Goal: Check status: Check status

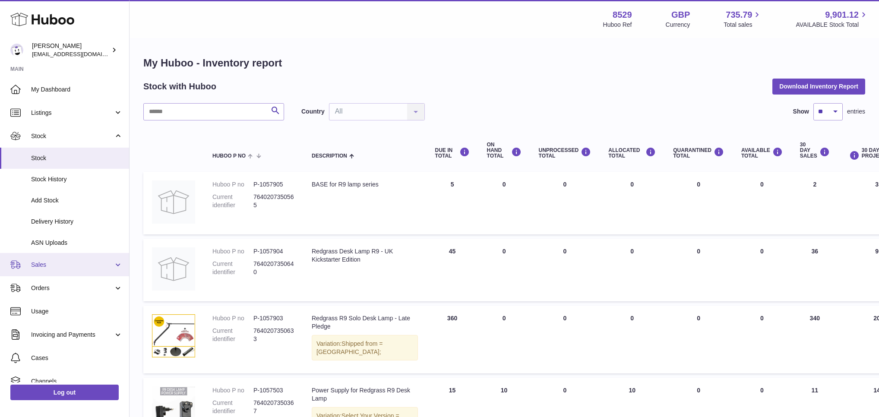
click at [40, 261] on span "Sales" at bounding box center [72, 265] width 82 height 8
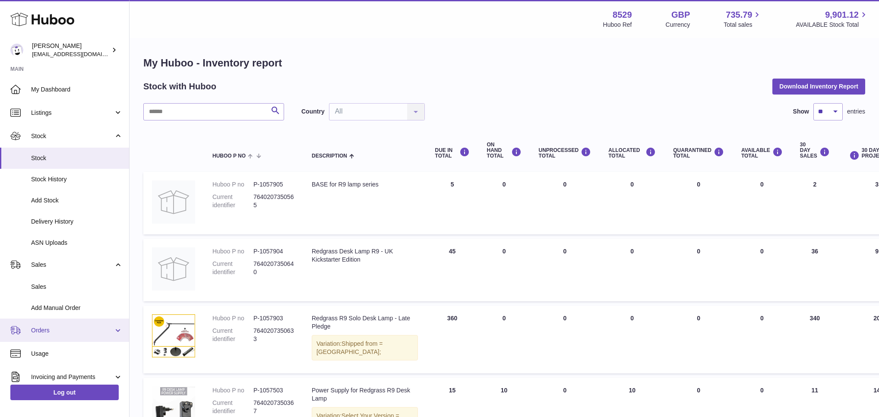
click at [49, 330] on span "Orders" at bounding box center [72, 331] width 82 height 8
click at [46, 351] on span "Orders" at bounding box center [77, 353] width 92 height 8
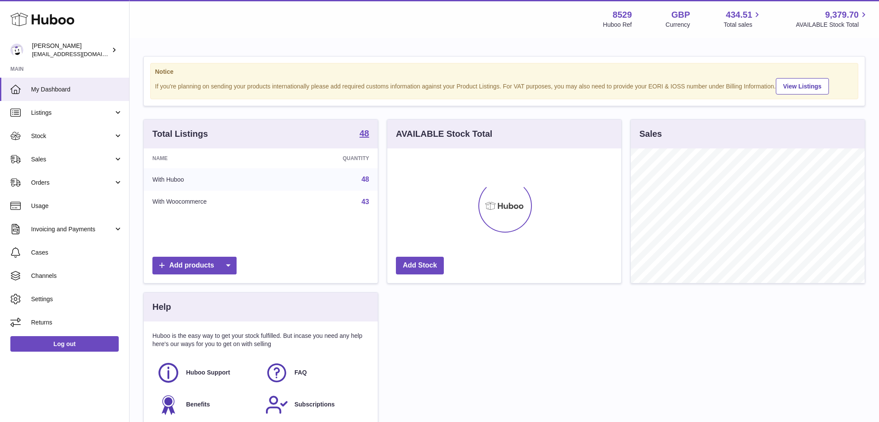
scroll to position [135, 234]
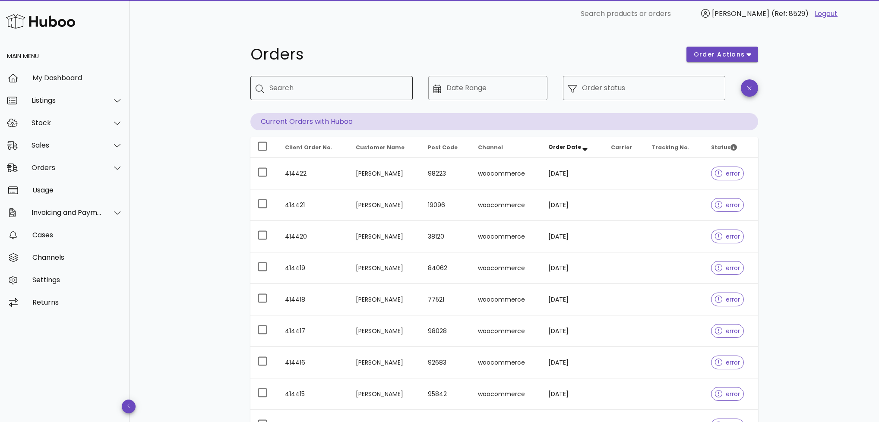
click at [280, 79] on div "Search" at bounding box center [338, 88] width 136 height 24
paste input "**********"
drag, startPoint x: 343, startPoint y: 88, endPoint x: 304, endPoint y: 87, distance: 38.4
click at [304, 87] on input "**********" at bounding box center [333, 88] width 126 height 14
type input "********"
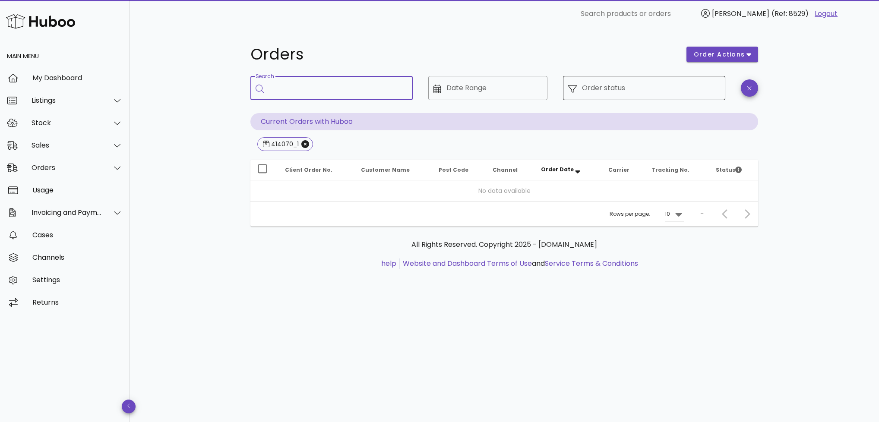
click at [615, 85] on input "Order status" at bounding box center [651, 88] width 138 height 14
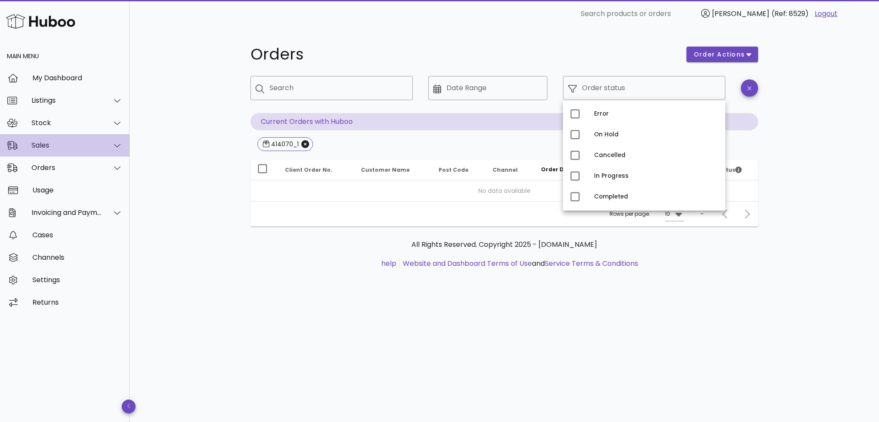
click at [76, 142] on div "Sales" at bounding box center [67, 145] width 70 height 8
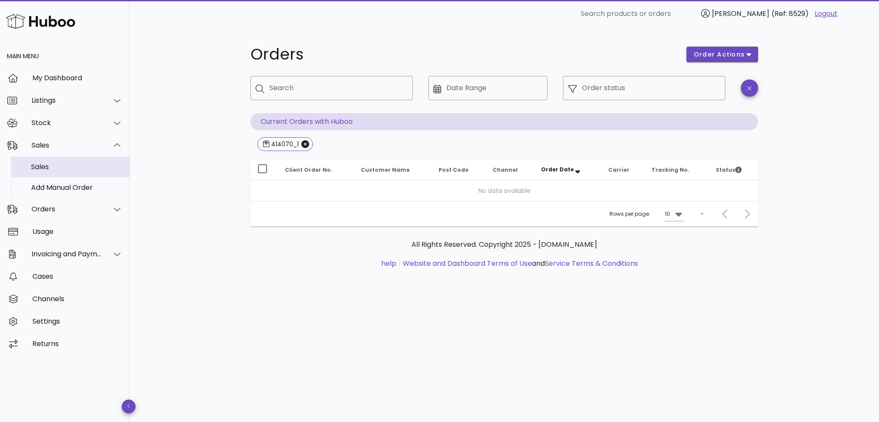
click at [72, 168] on div "Sales" at bounding box center [77, 167] width 92 height 8
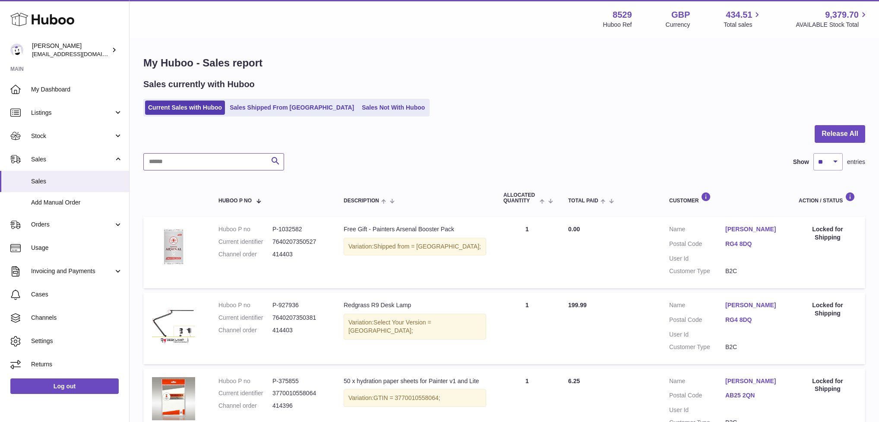
click at [169, 163] on input "text" at bounding box center [213, 161] width 141 height 17
paste input "**********"
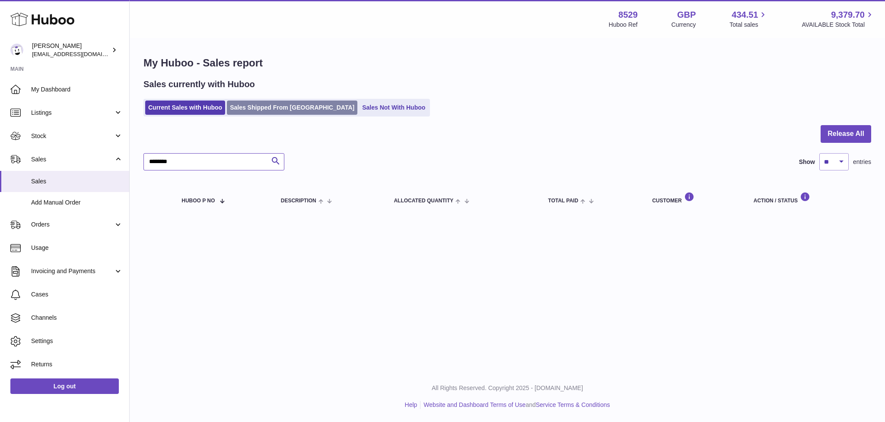
type input "********"
click at [286, 105] on link "Sales Shipped From Huboo" at bounding box center [292, 108] width 130 height 14
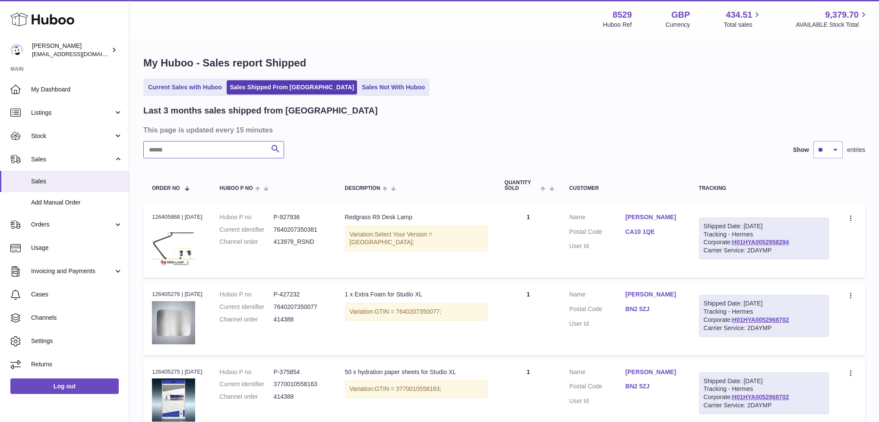
click at [220, 149] on input "text" at bounding box center [213, 149] width 141 height 17
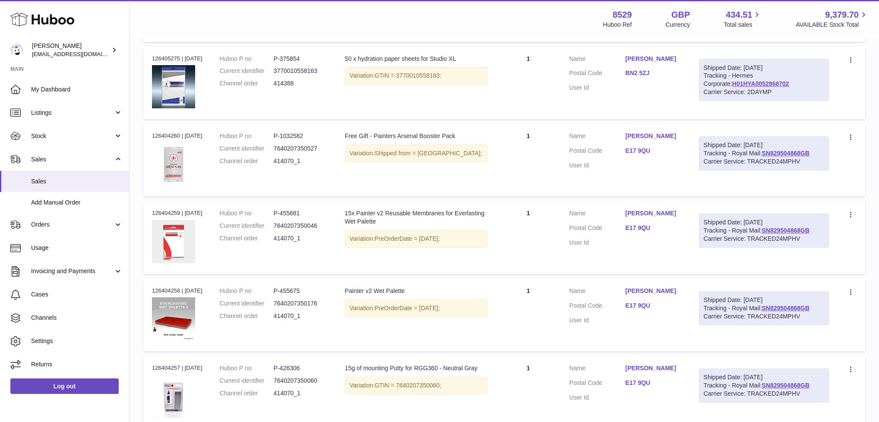
scroll to position [318, 0]
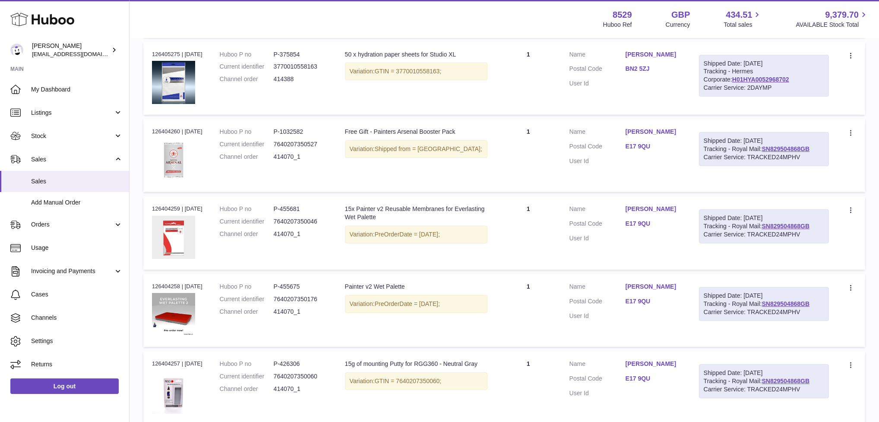
click at [812, 159] on div "Carrier Service: TRACKED24MPHV" at bounding box center [764, 157] width 121 height 8
drag, startPoint x: 821, startPoint y: 147, endPoint x: 707, endPoint y: 147, distance: 114.0
click at [707, 147] on div "Shipped Date: 13th Oct 2025 Tracking - Royal Mail: SN829504868GB Carrier Servic…" at bounding box center [764, 149] width 130 height 34
copy div "Tracking - Royal Mail: SN829504868GB"
drag, startPoint x: 297, startPoint y: 155, endPoint x: 278, endPoint y: 156, distance: 19.0
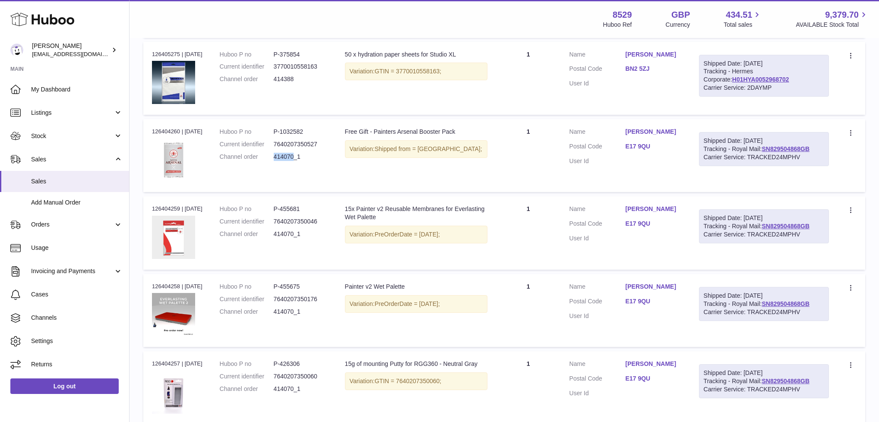
click at [278, 156] on dd "414070_1" at bounding box center [301, 157] width 54 height 8
copy dd "414070"
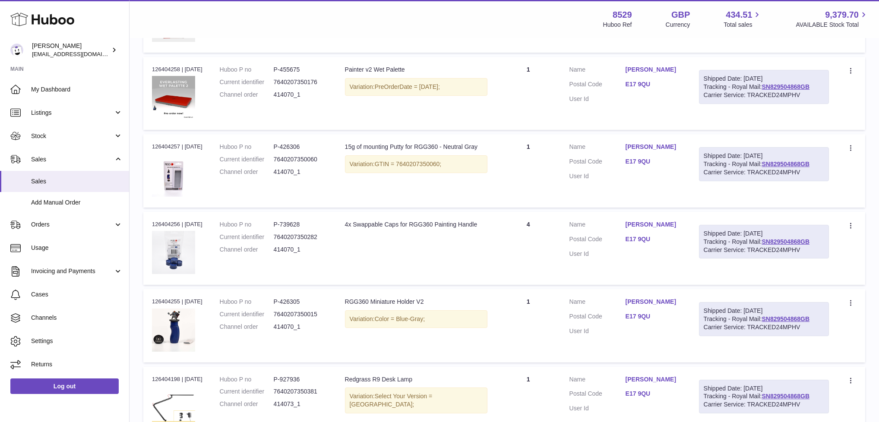
scroll to position [578, 0]
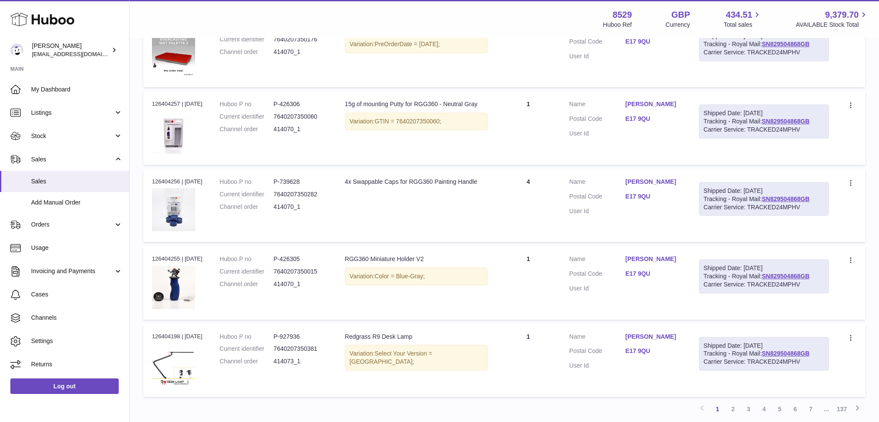
drag, startPoint x: 810, startPoint y: 360, endPoint x: 766, endPoint y: 356, distance: 43.8
click at [759, 356] on div "Shipped Date: 13th Oct 2025 Tracking - Royal Mail: SN829504868GB Carrier Servic…" at bounding box center [764, 354] width 130 height 34
click at [773, 358] on div "Carrier Service: TRACKED24MPHV" at bounding box center [764, 362] width 121 height 8
drag, startPoint x: 821, startPoint y: 351, endPoint x: 751, endPoint y: 352, distance: 70.0
click at [751, 352] on div "Shipped Date: 13th Oct 2025 Tracking - Royal Mail: SN829504868GB Carrier Servic…" at bounding box center [764, 354] width 130 height 34
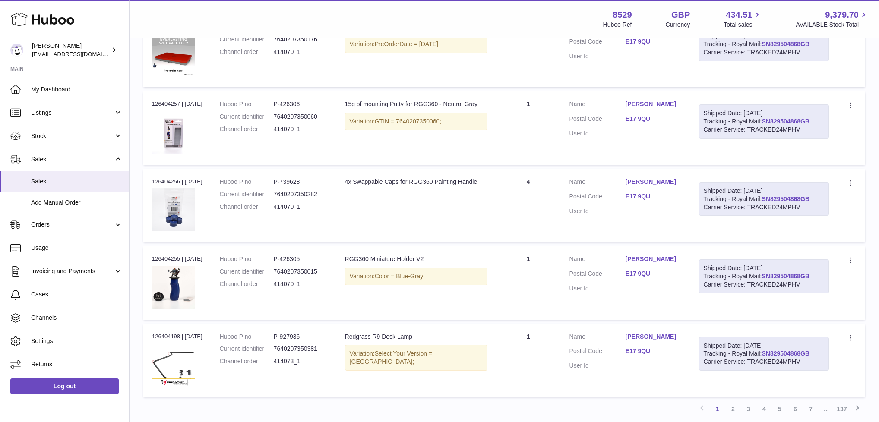
drag, startPoint x: 809, startPoint y: 281, endPoint x: 707, endPoint y: 269, distance: 102.2
click at [707, 269] on div "Shipped Date: 13th Oct 2025 Tracking - Royal Mail: SN829504868GB Carrier Servic…" at bounding box center [764, 277] width 130 height 34
copy div "Shipped Date: 13th Oct 2025 Tracking - Royal Mail: SN829504868GB Carrier Servic…"
drag, startPoint x: 311, startPoint y: 336, endPoint x: 283, endPoint y: 336, distance: 28.1
click at [283, 336] on dd "P-927936" at bounding box center [301, 337] width 54 height 8
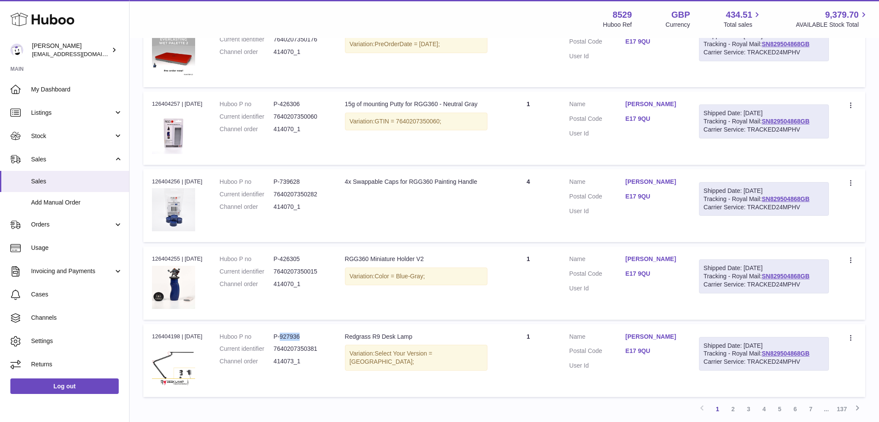
copy dd "927936"
click at [54, 132] on span "Stock" at bounding box center [72, 136] width 82 height 8
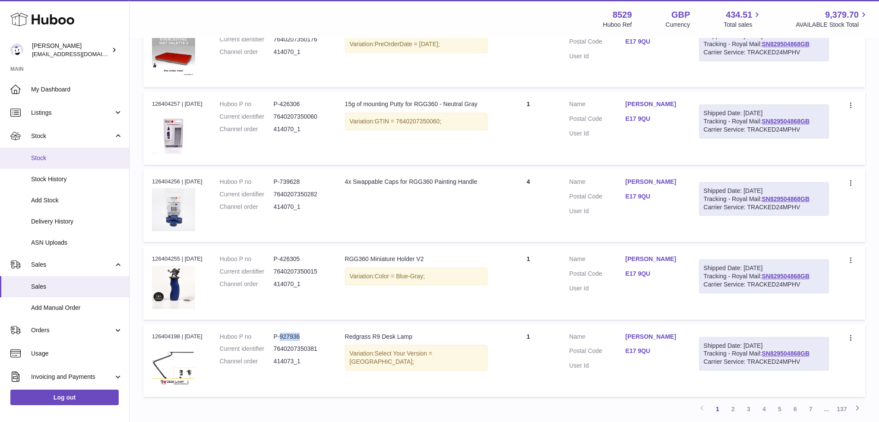
click at [47, 154] on span "Stock" at bounding box center [77, 158] width 92 height 8
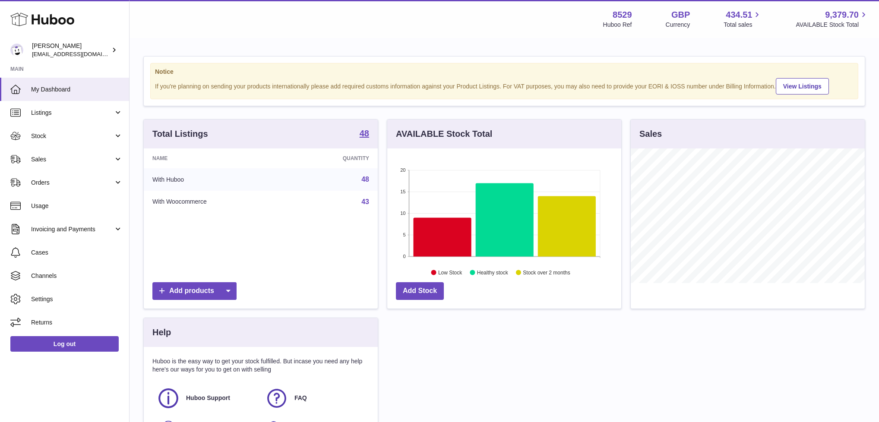
scroll to position [135, 234]
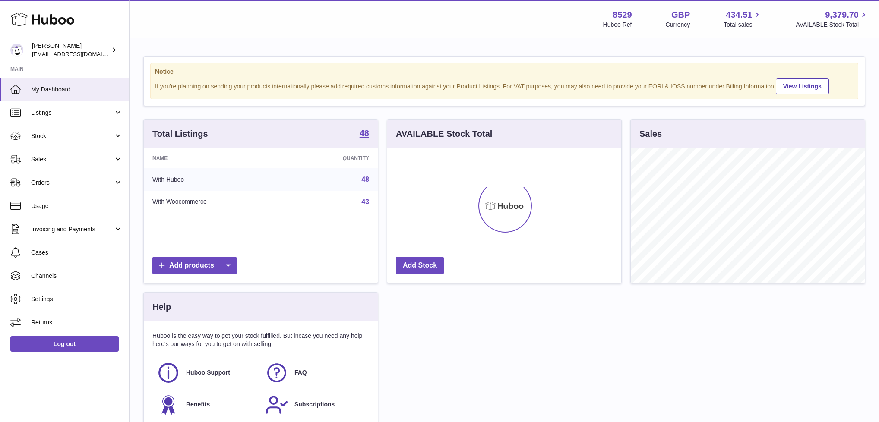
scroll to position [135, 234]
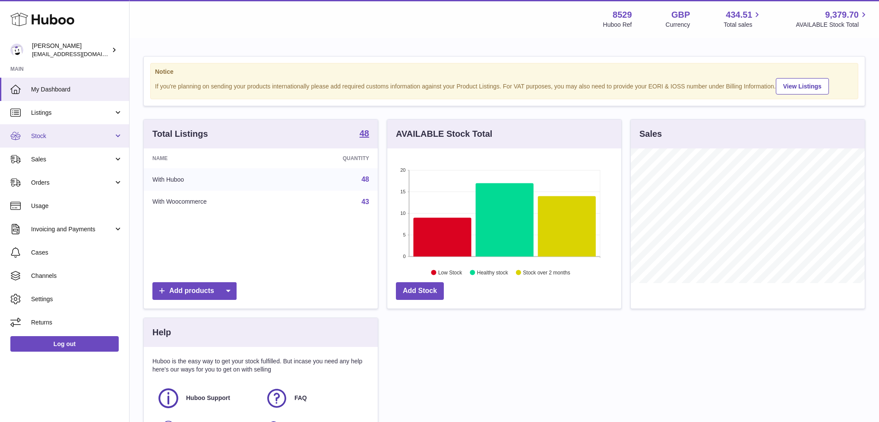
click at [70, 136] on span "Stock" at bounding box center [72, 136] width 82 height 8
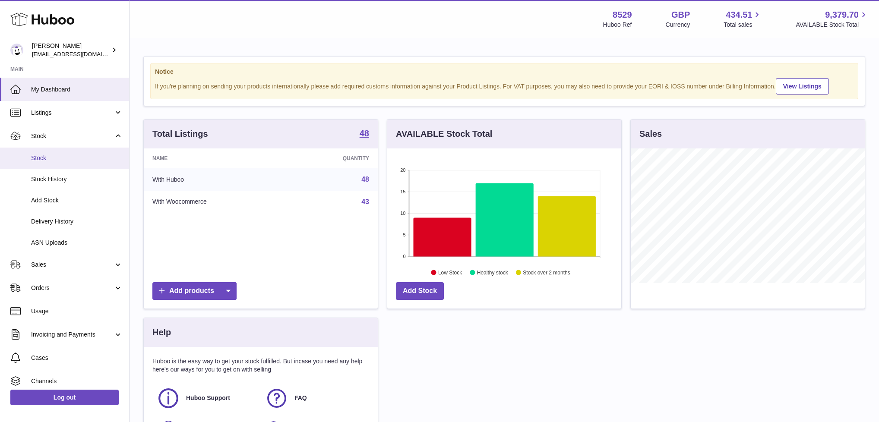
click at [63, 154] on span "Stock" at bounding box center [77, 158] width 92 height 8
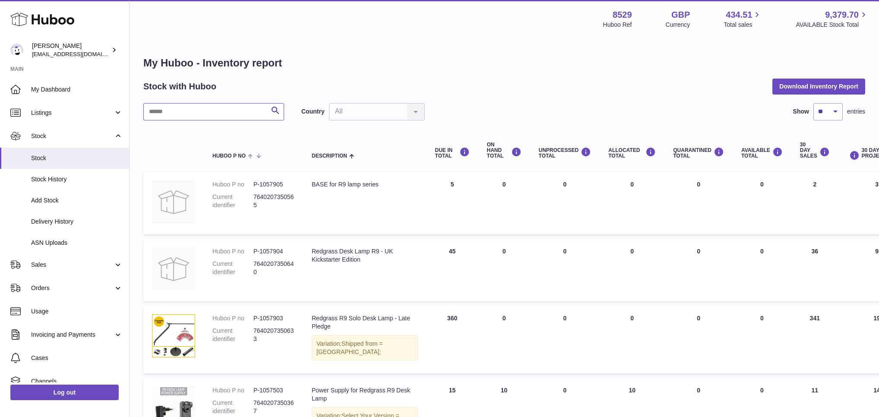
click at [190, 107] on input "text" at bounding box center [213, 111] width 141 height 17
paste input "******"
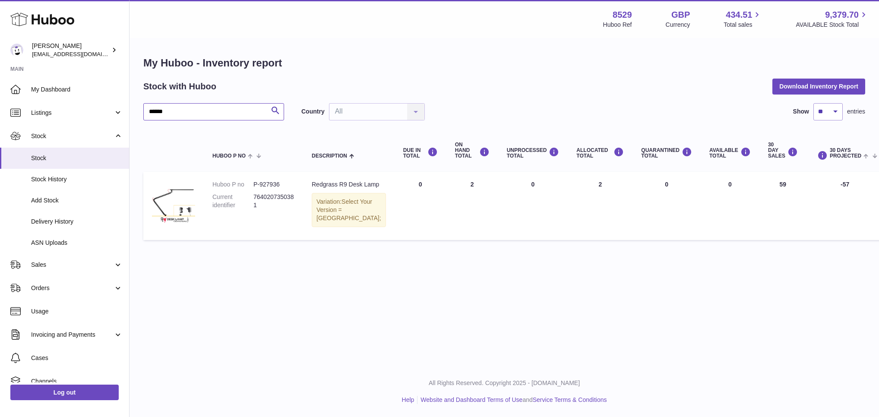
type input "******"
click at [48, 218] on span "Delivery History" at bounding box center [77, 222] width 92 height 8
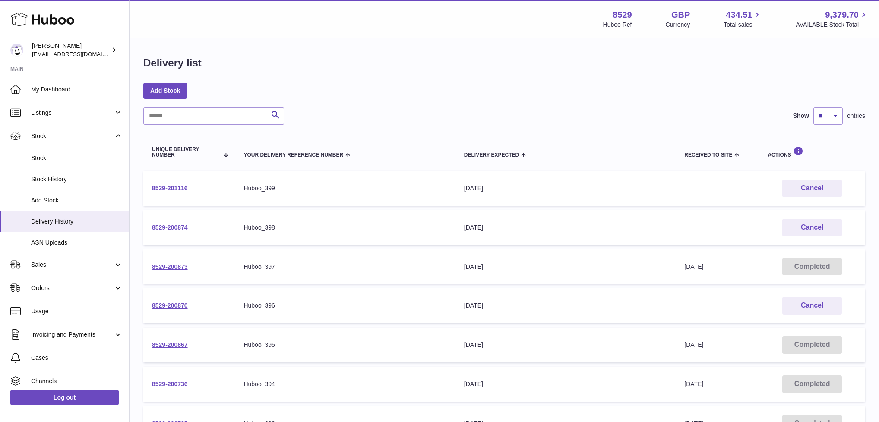
scroll to position [228, 0]
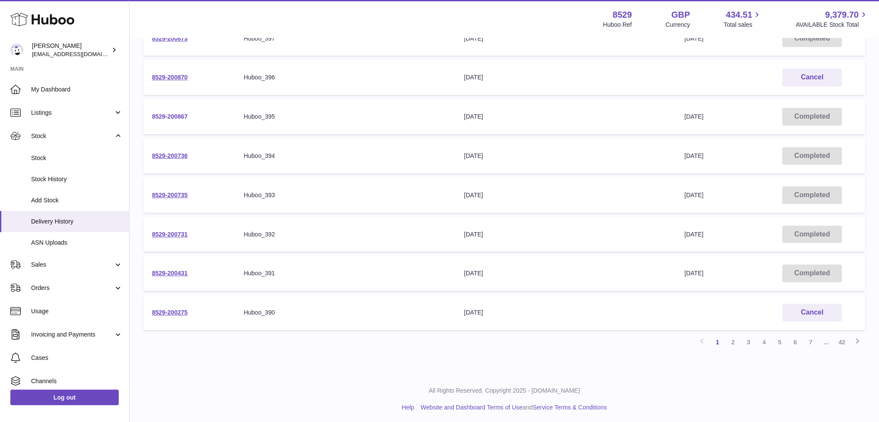
click at [166, 114] on link "8529-200867" at bounding box center [170, 116] width 36 height 7
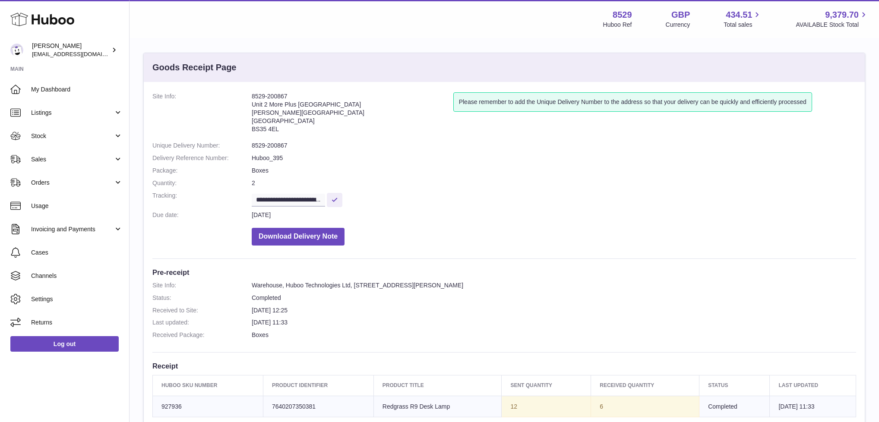
scroll to position [86, 0]
